Goal: Task Accomplishment & Management: Use online tool/utility

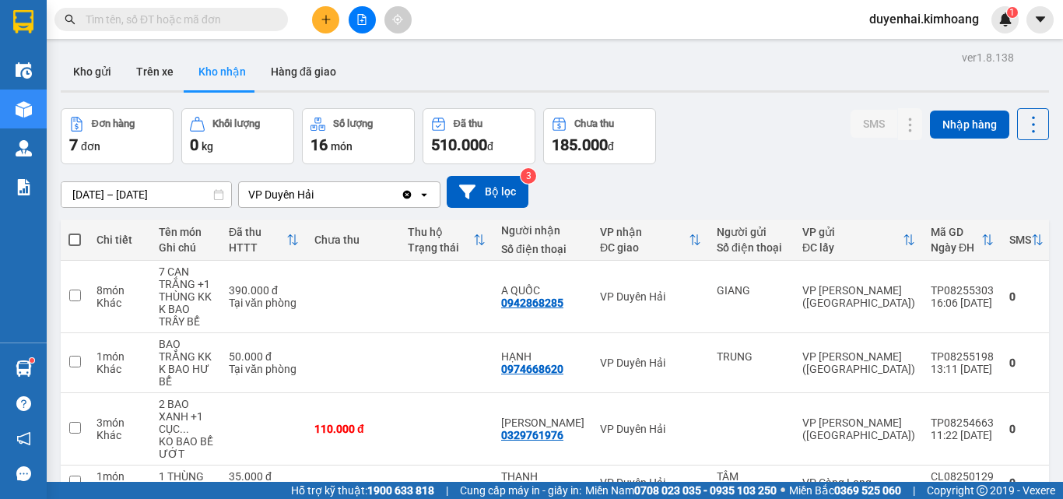
click at [224, 16] on input "text" at bounding box center [178, 19] width 184 height 17
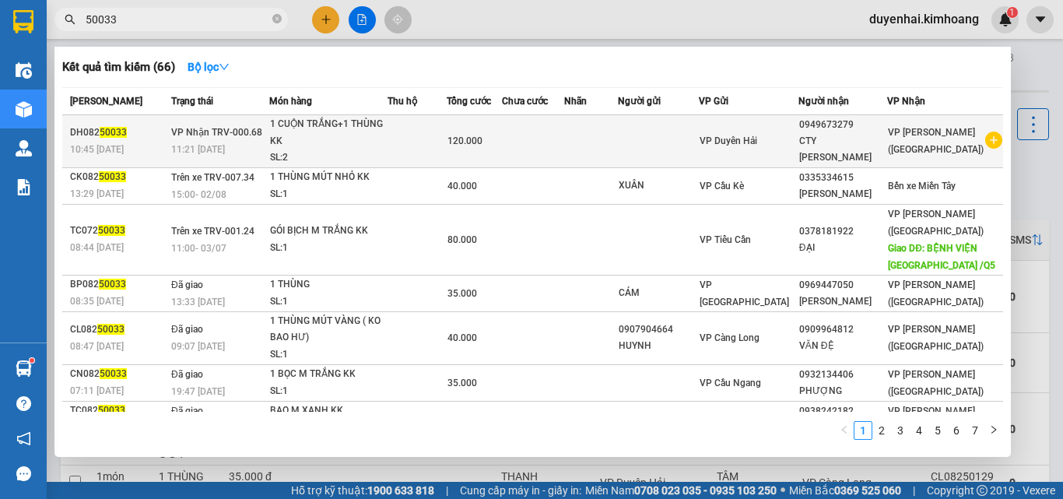
type input "50033"
click at [611, 131] on td at bounding box center [591, 141] width 54 height 53
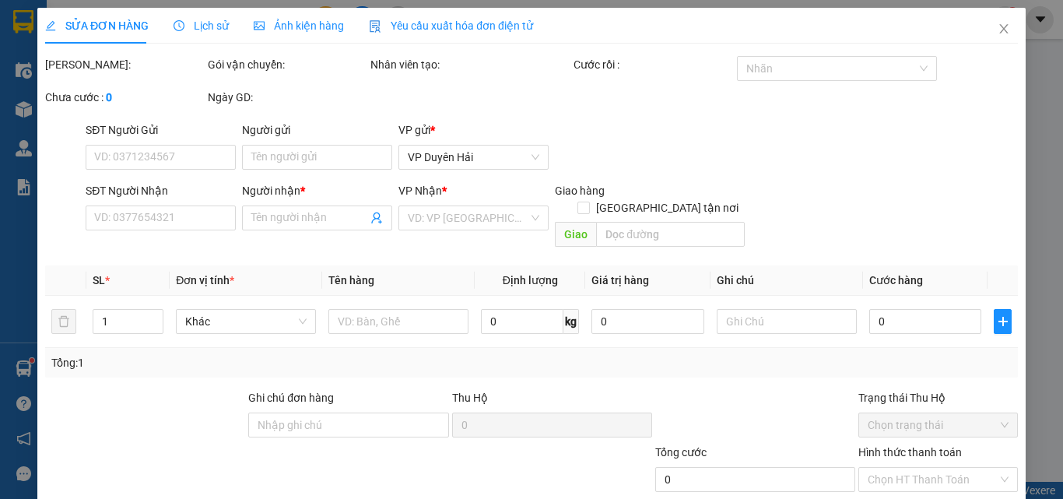
type input "0949673279"
type input "CTY [PERSON_NAME]"
type input "120.000"
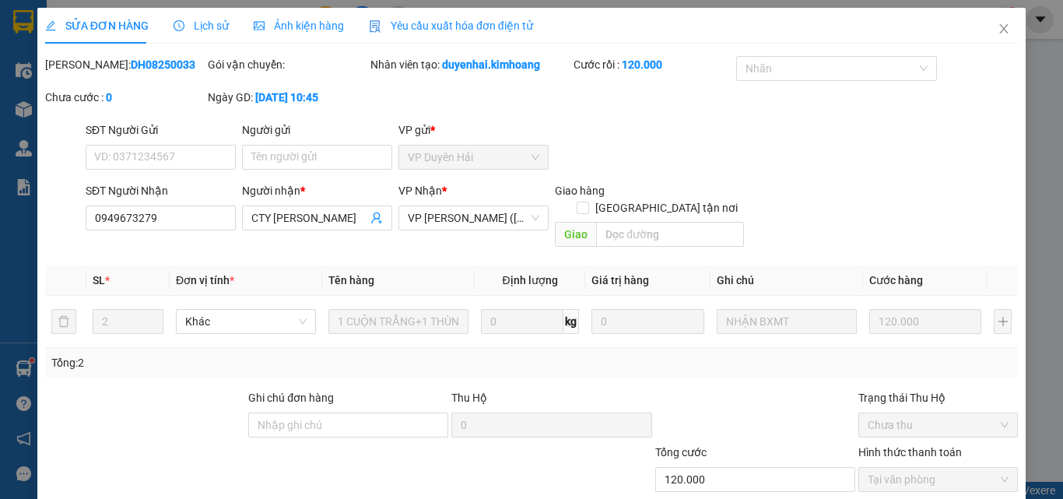
click at [198, 29] on span "Lịch sử" at bounding box center [201, 25] width 55 height 12
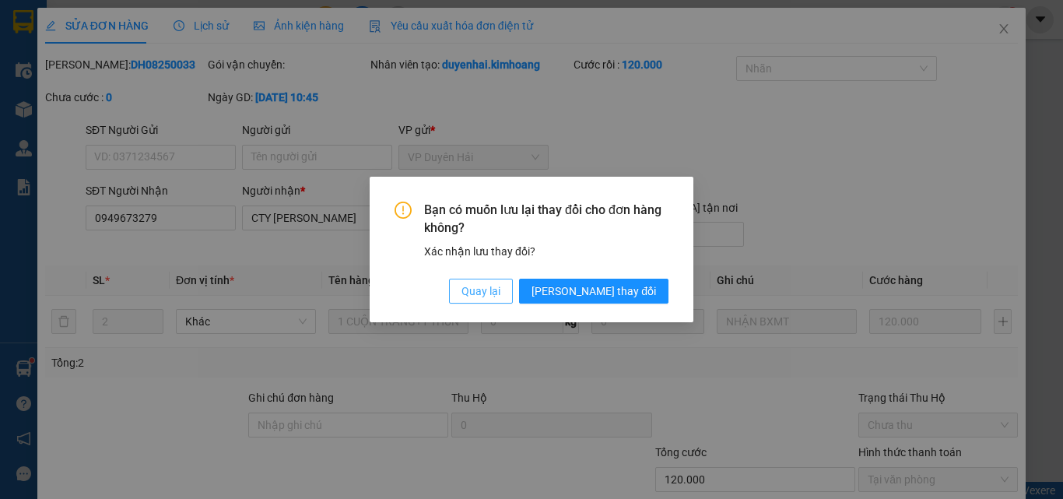
click at [500, 288] on span "Quay lại" at bounding box center [481, 291] width 39 height 17
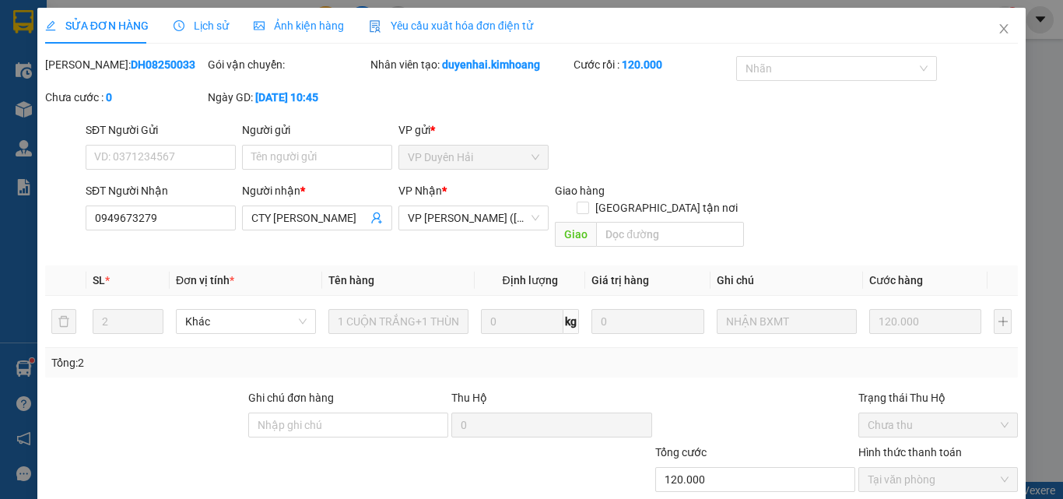
click at [212, 33] on div "Lịch sử" at bounding box center [201, 25] width 55 height 17
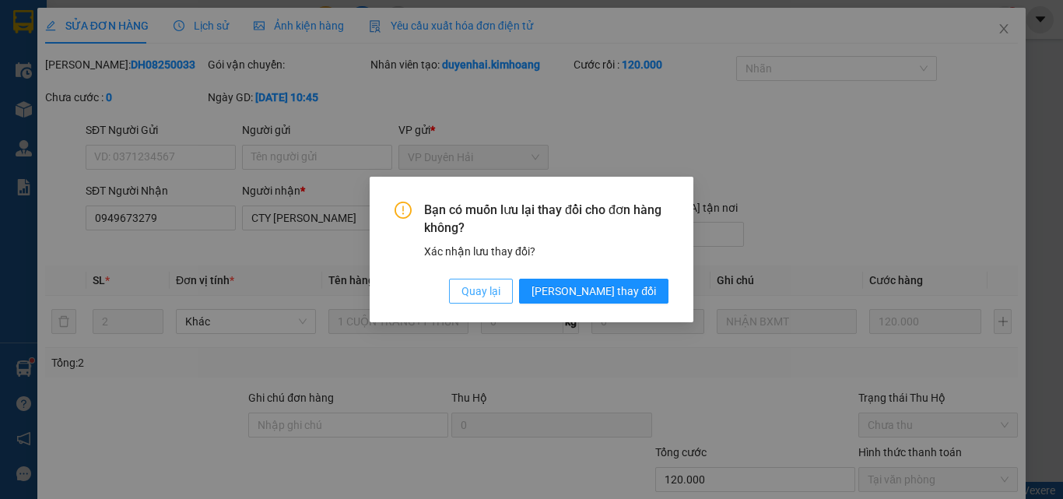
click at [500, 292] on span "Quay lại" at bounding box center [481, 291] width 39 height 17
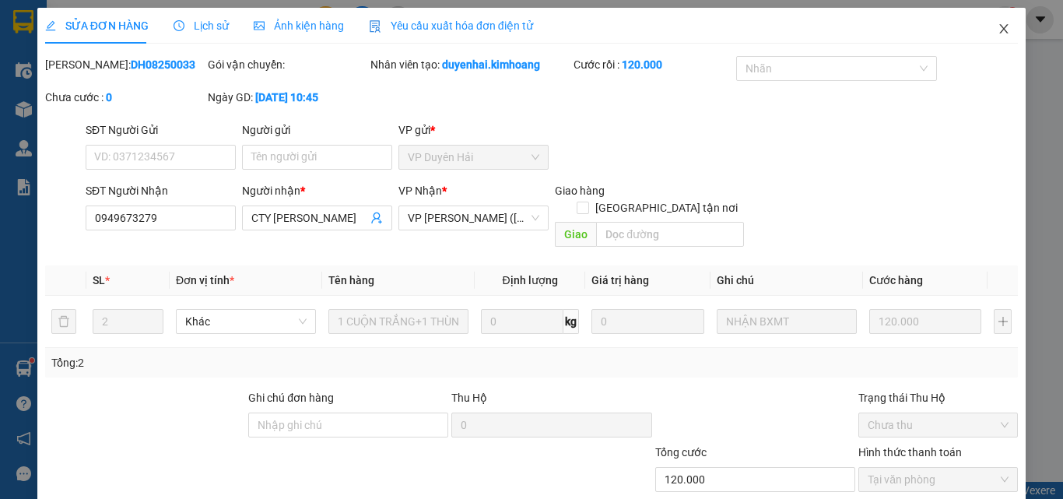
click at [998, 29] on icon "close" at bounding box center [1004, 29] width 12 height 12
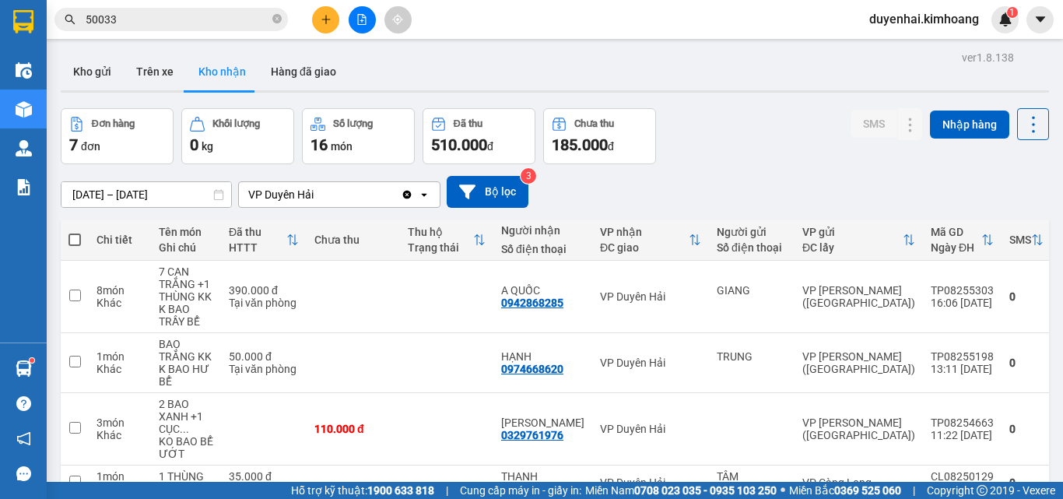
click at [218, 18] on input "50033" at bounding box center [178, 19] width 184 height 17
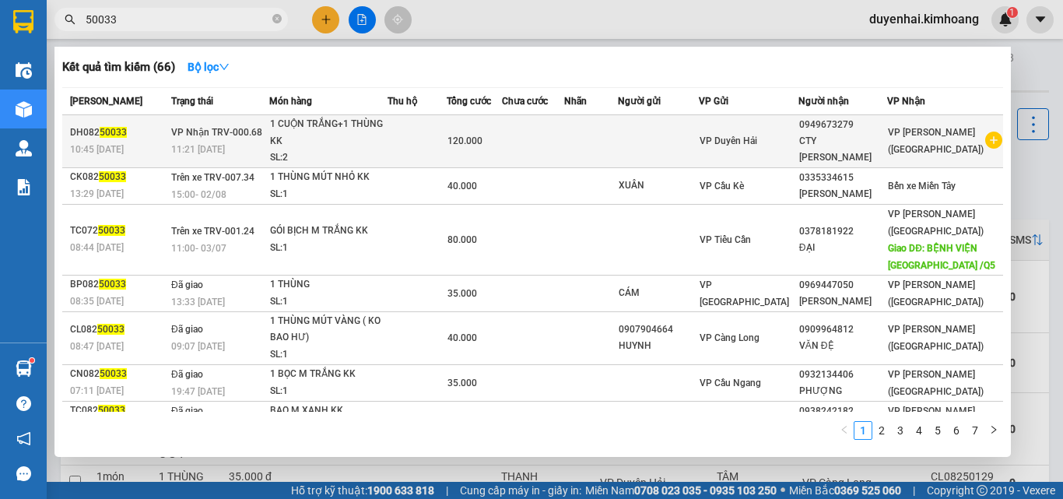
click at [564, 147] on td at bounding box center [533, 141] width 62 height 53
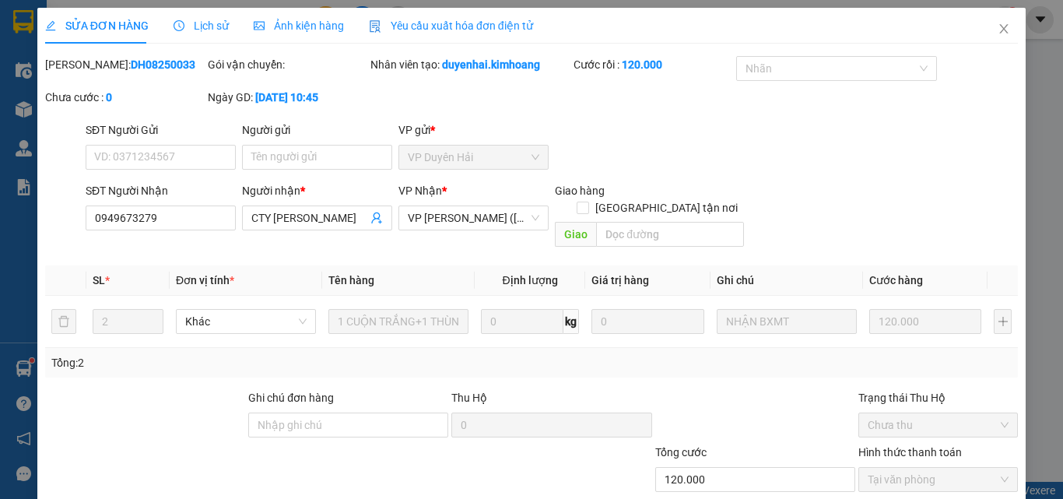
click at [217, 25] on span "Lịch sử" at bounding box center [201, 25] width 55 height 12
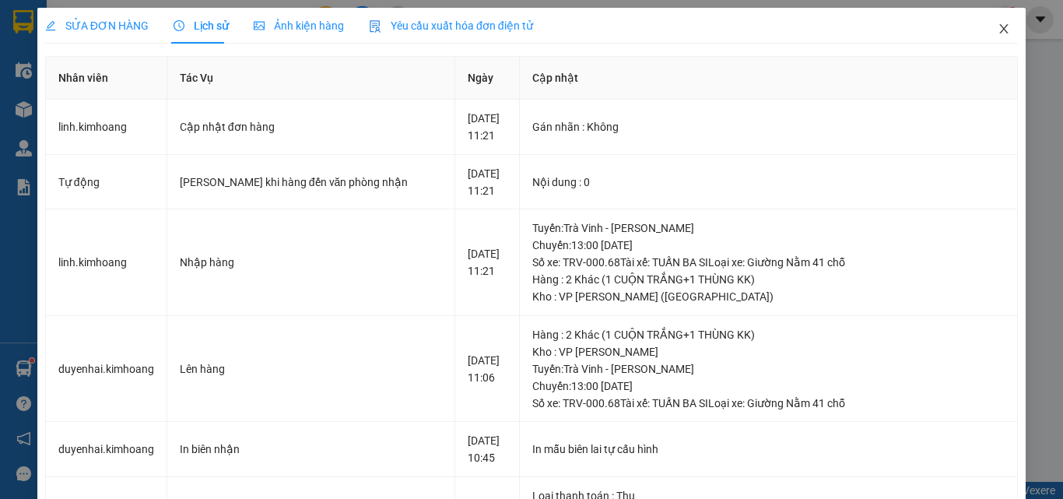
click at [1000, 27] on icon "close" at bounding box center [1004, 28] width 9 height 9
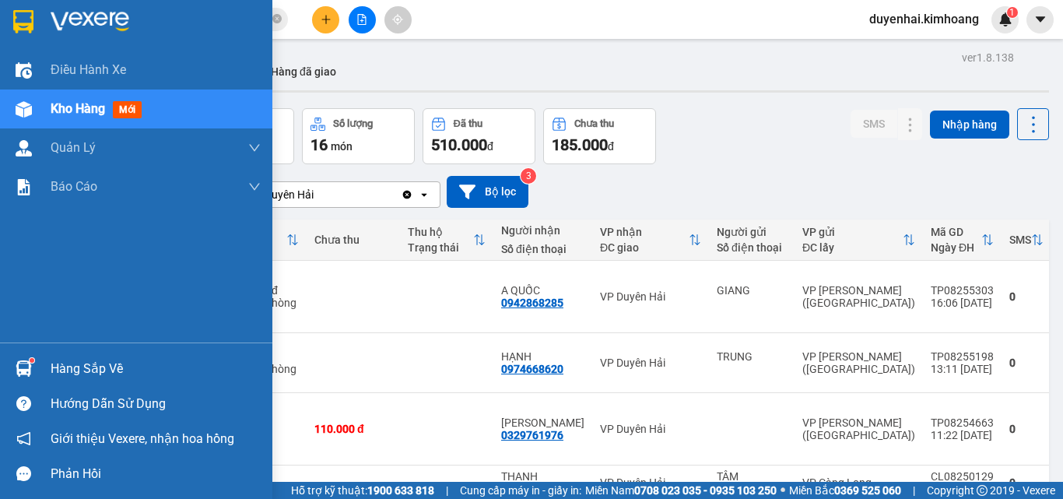
click at [73, 365] on div "Hàng sắp về" at bounding box center [156, 368] width 210 height 23
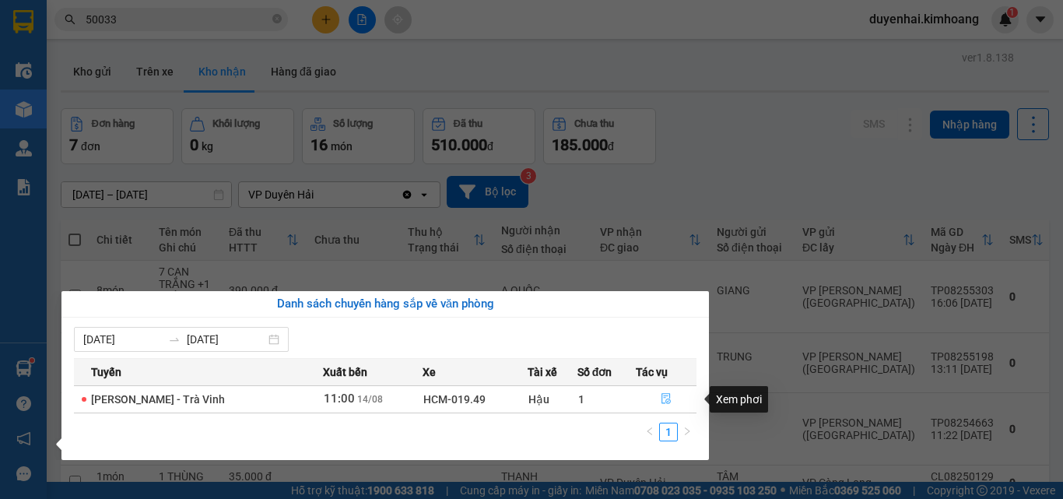
click at [658, 398] on button "button" at bounding box center [667, 399] width 60 height 25
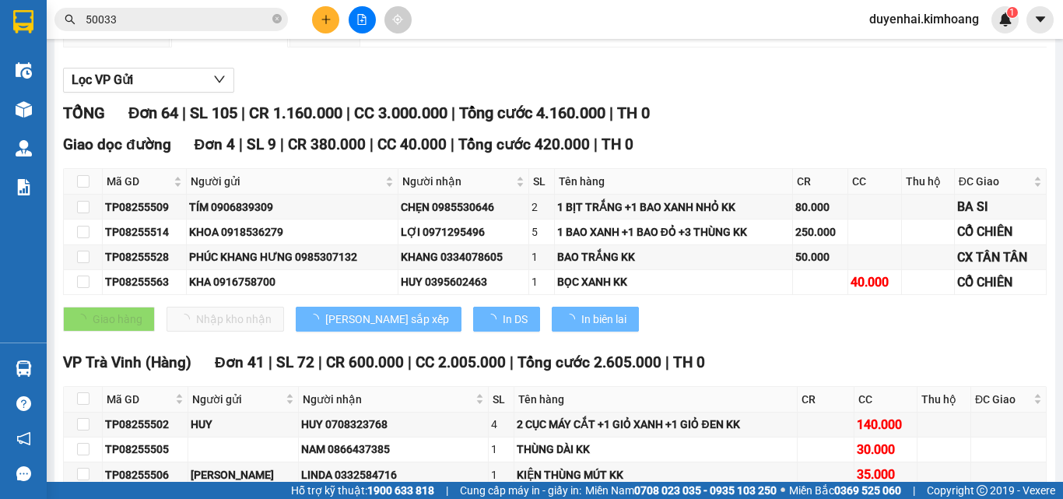
type input "[DATE]"
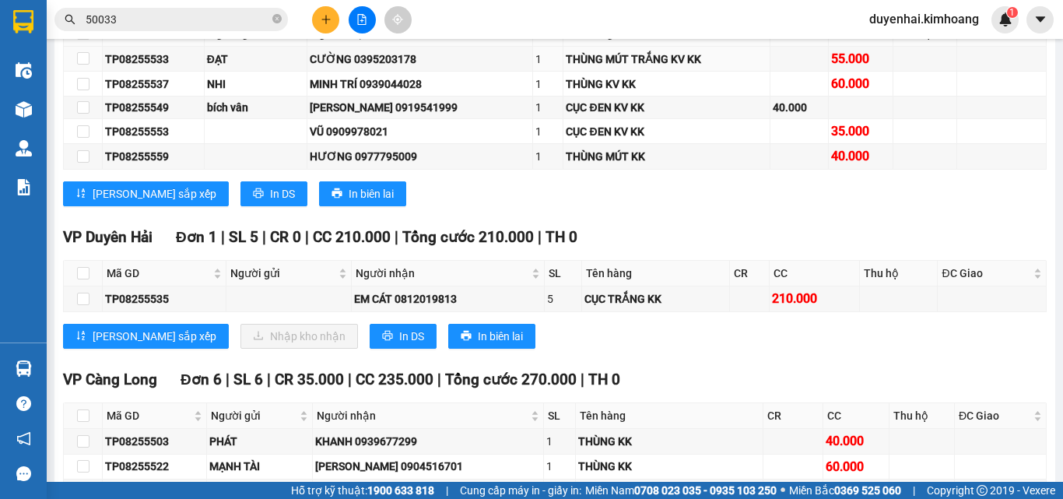
scroll to position [1868, 0]
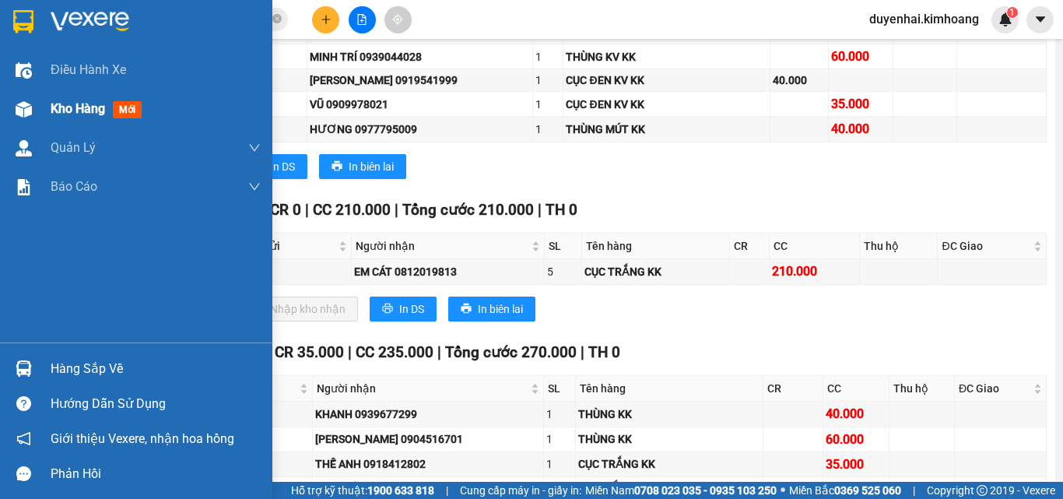
click at [79, 104] on span "Kho hàng" at bounding box center [78, 108] width 54 height 15
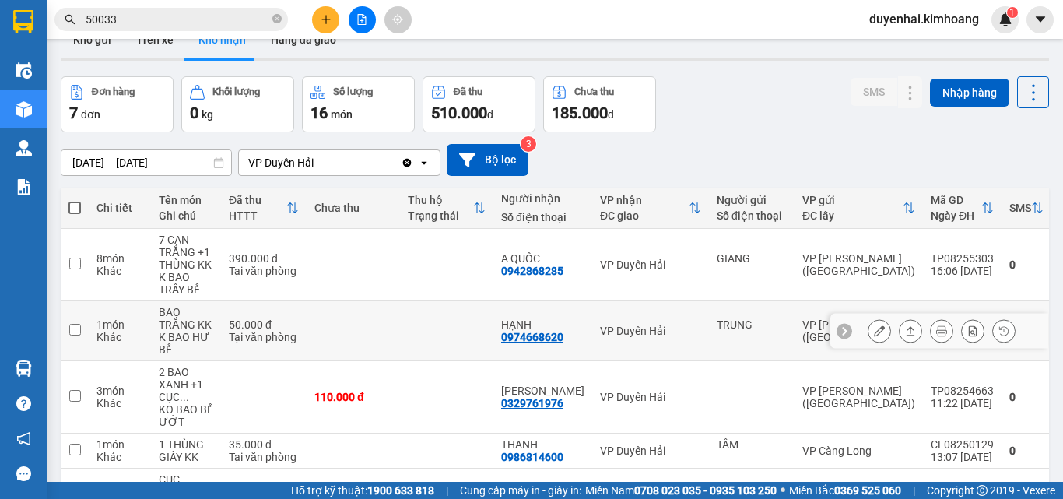
scroll to position [23, 0]
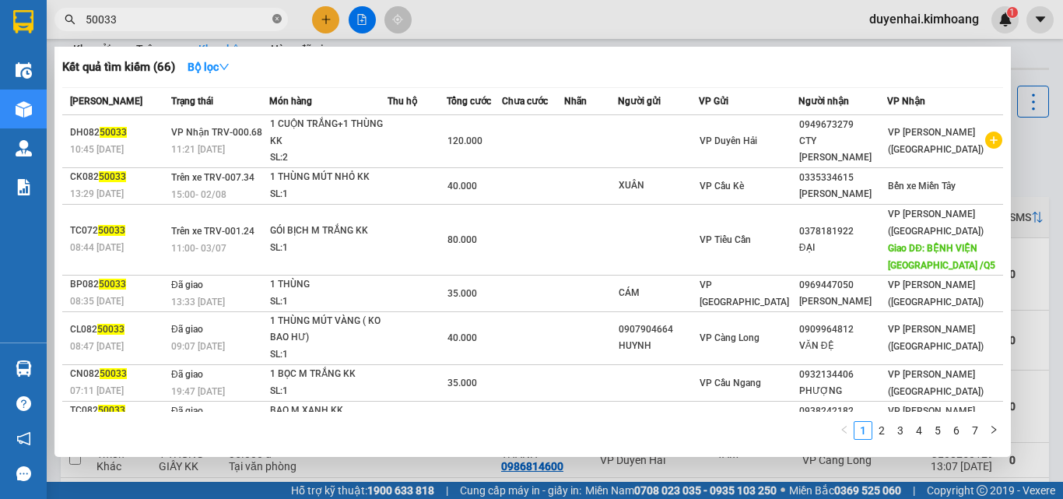
click at [276, 22] on icon "close-circle" at bounding box center [276, 18] width 9 height 9
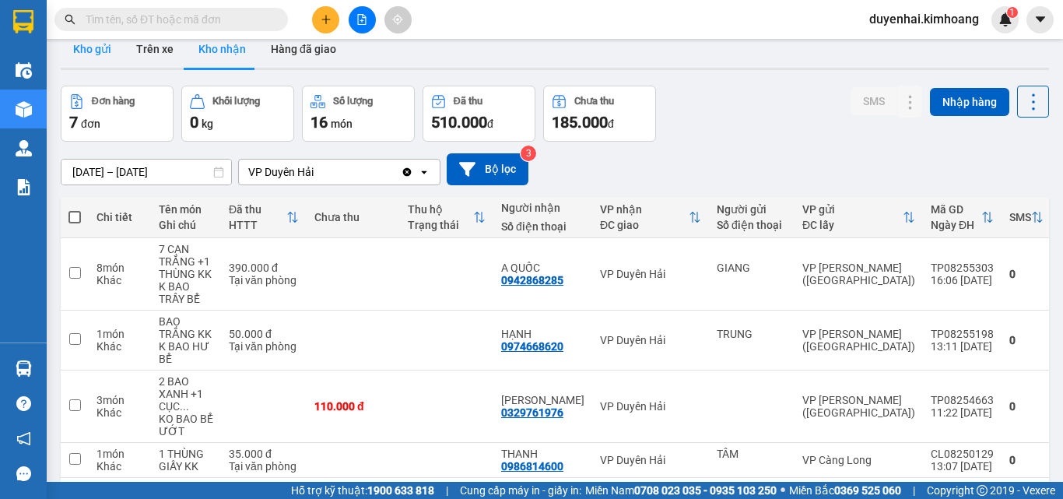
click at [91, 48] on button "Kho gửi" at bounding box center [92, 48] width 63 height 37
